Goal: Transaction & Acquisition: Purchase product/service

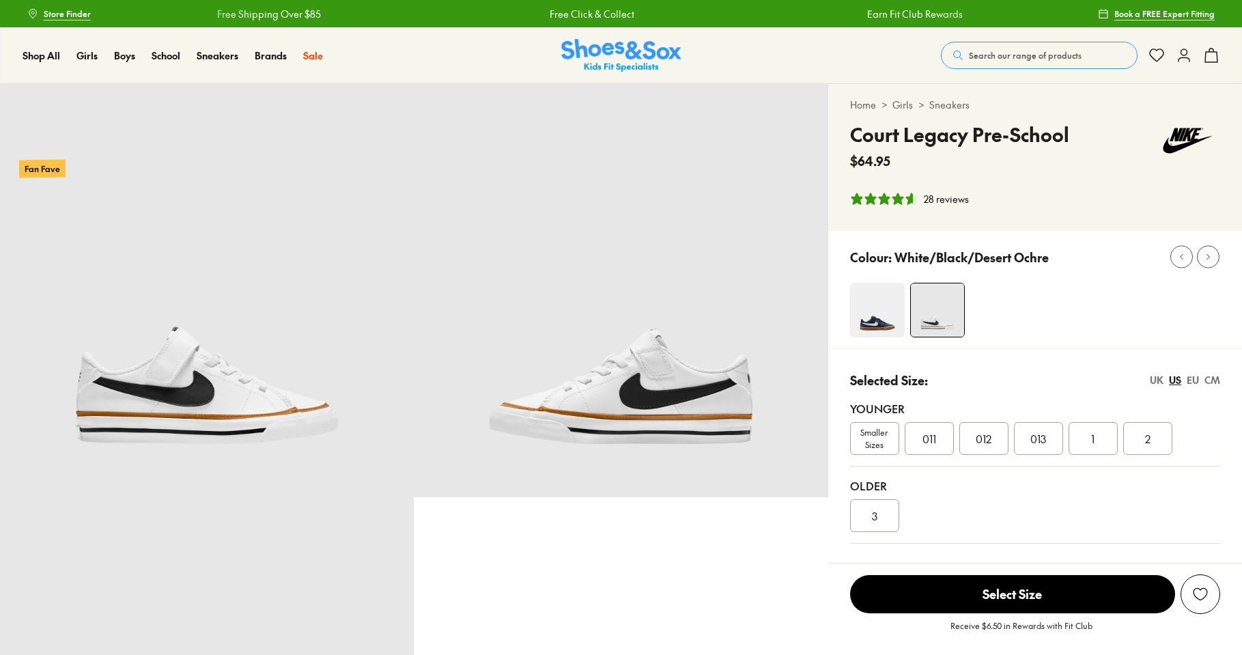
select select "*"
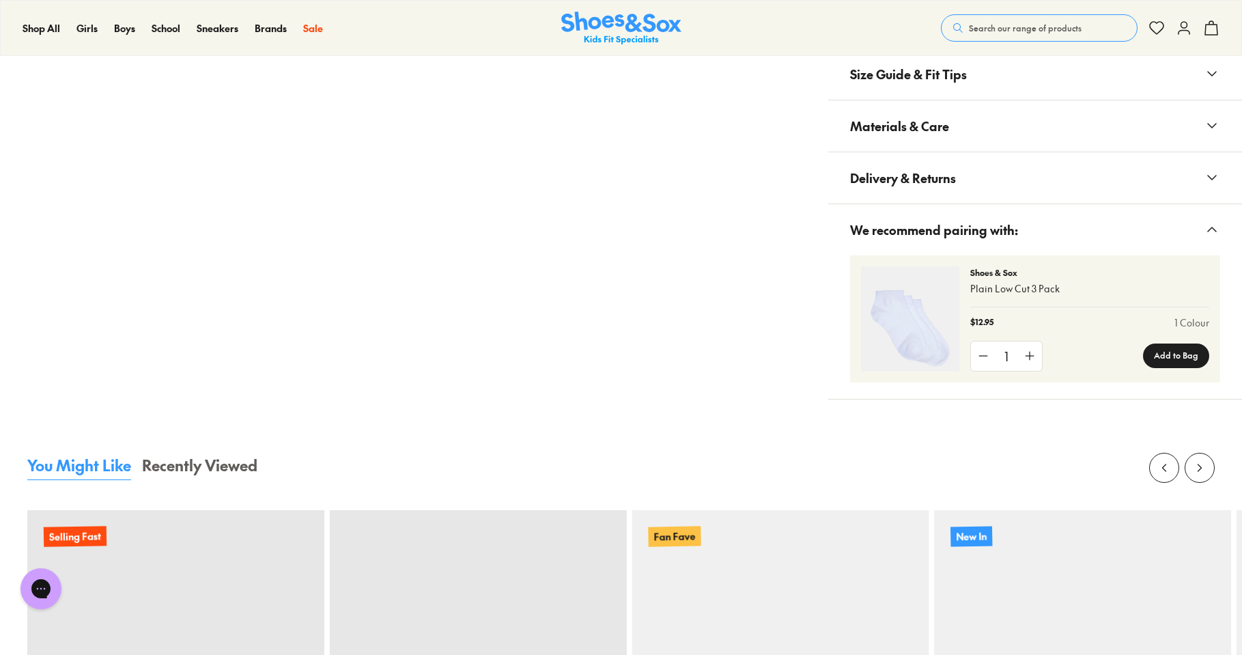
scroll to position [1229, 0]
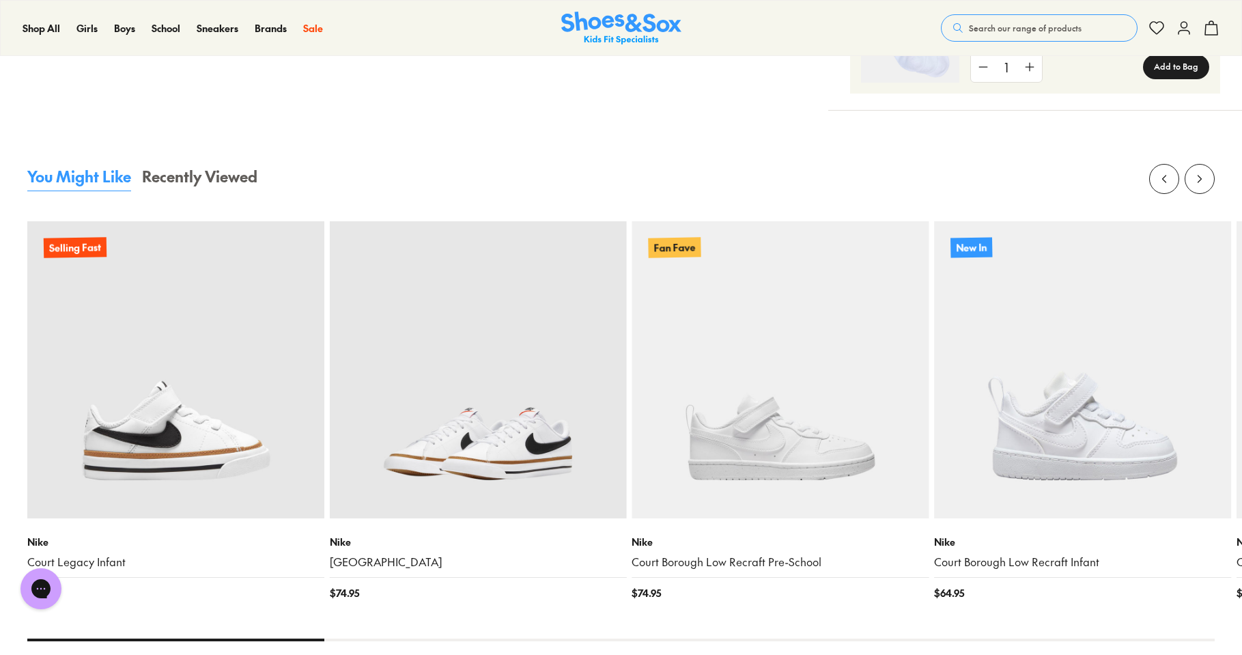
click at [421, 477] on img at bounding box center [478, 369] width 297 height 297
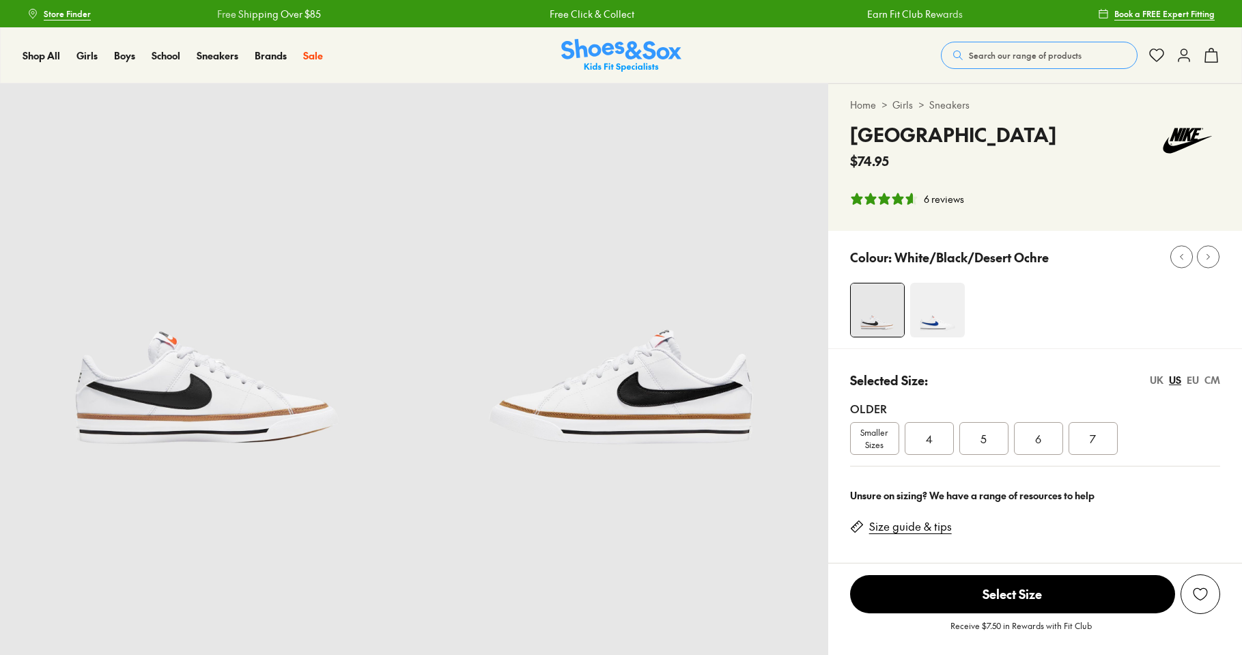
select select "*"
click at [1027, 438] on div "6" at bounding box center [1038, 438] width 49 height 33
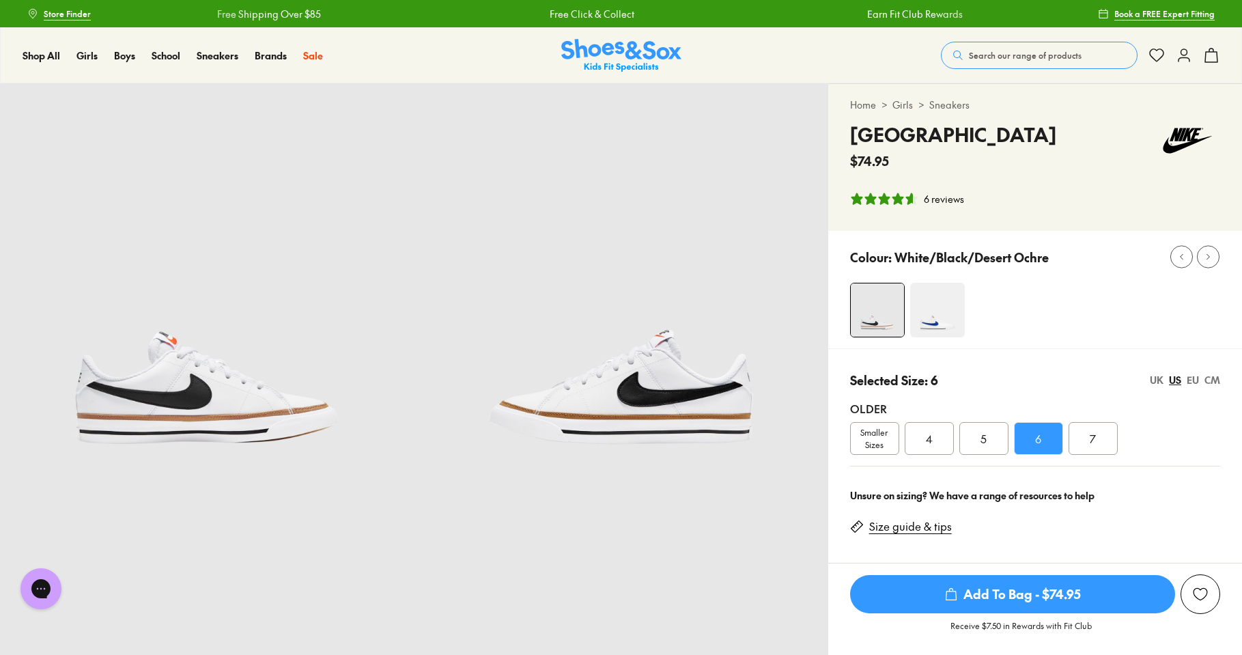
click at [588, 446] on img at bounding box center [621, 290] width 414 height 414
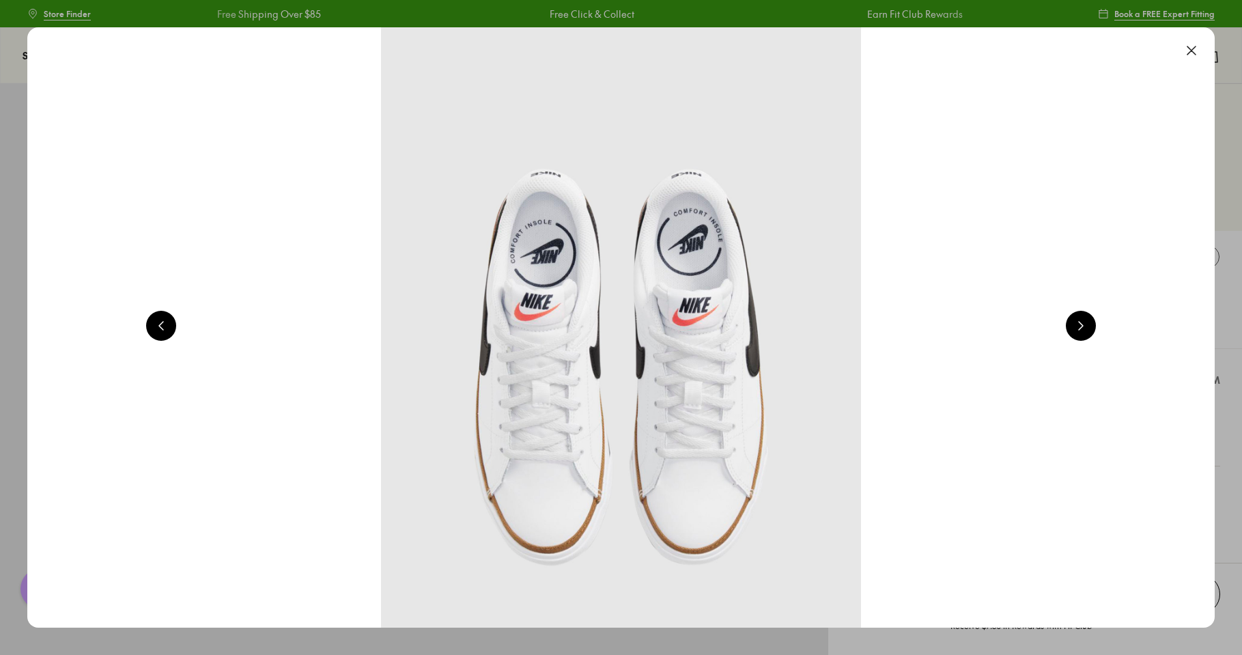
scroll to position [0, 2386]
